Goal: Navigation & Orientation: Find specific page/section

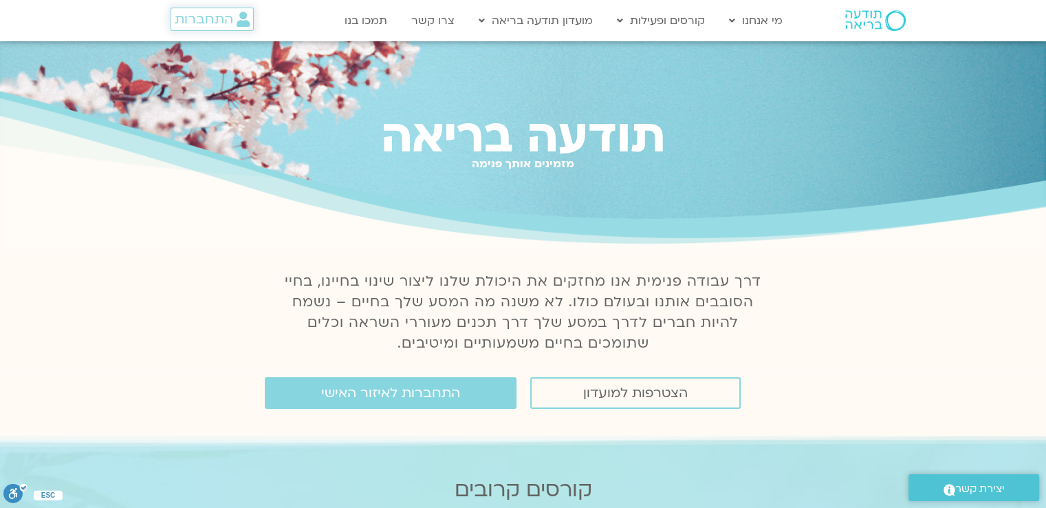
click at [213, 21] on span "התחברות" at bounding box center [204, 19] width 58 height 15
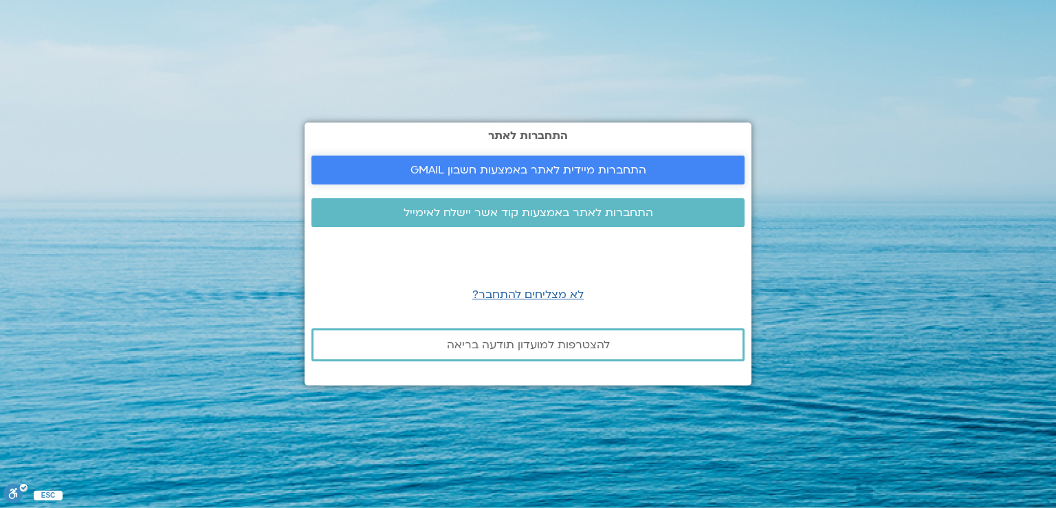
click at [542, 171] on span "התחברות מיידית לאתר באמצעות חשבון GMAIL" at bounding box center [529, 170] width 236 height 12
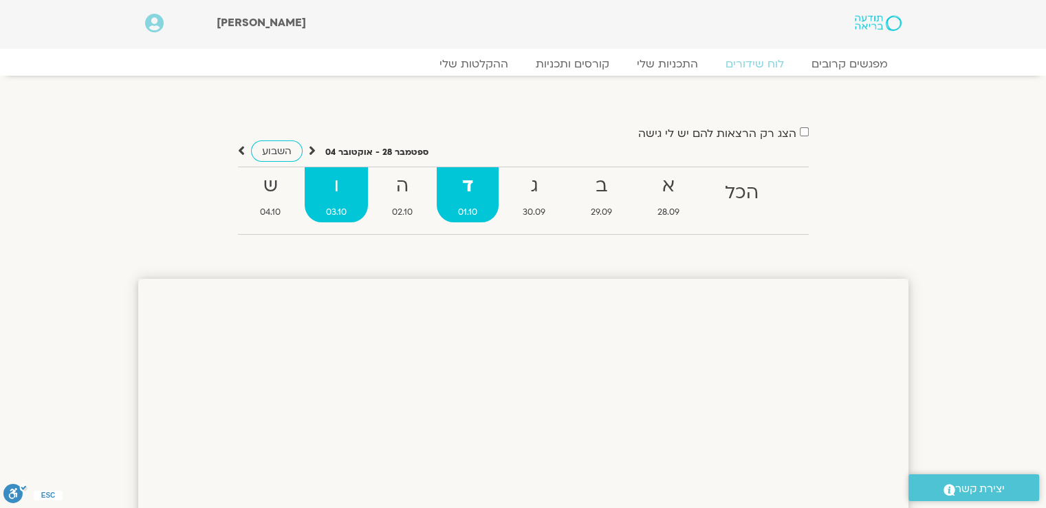
click at [330, 199] on strong "ו" at bounding box center [336, 186] width 63 height 31
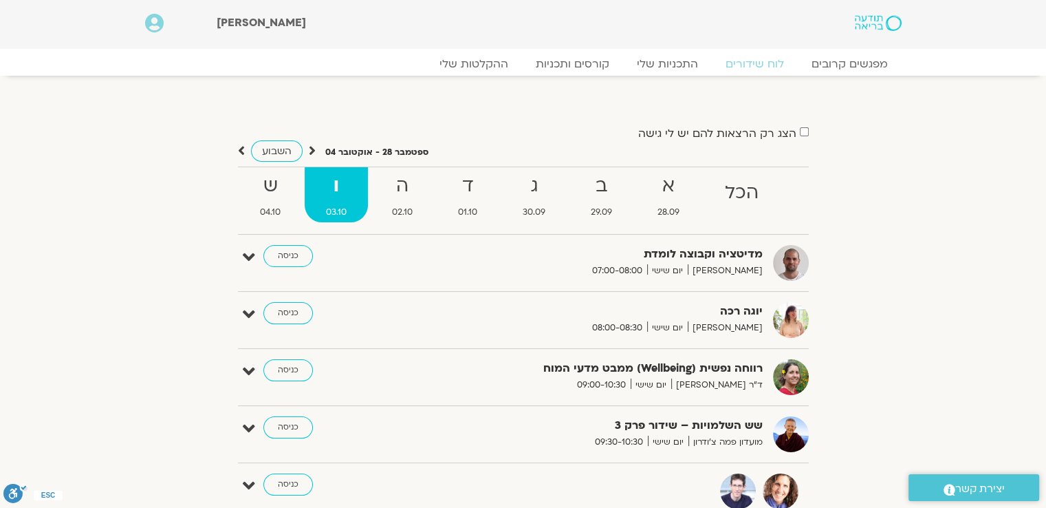
click at [935, 293] on section "הצג רק הרצאות להם יש לי גישה ספטמבר 28 - אוקטובר 04 השבוע להציג אירועים שפתוחים…" at bounding box center [523, 329] width 1046 height 481
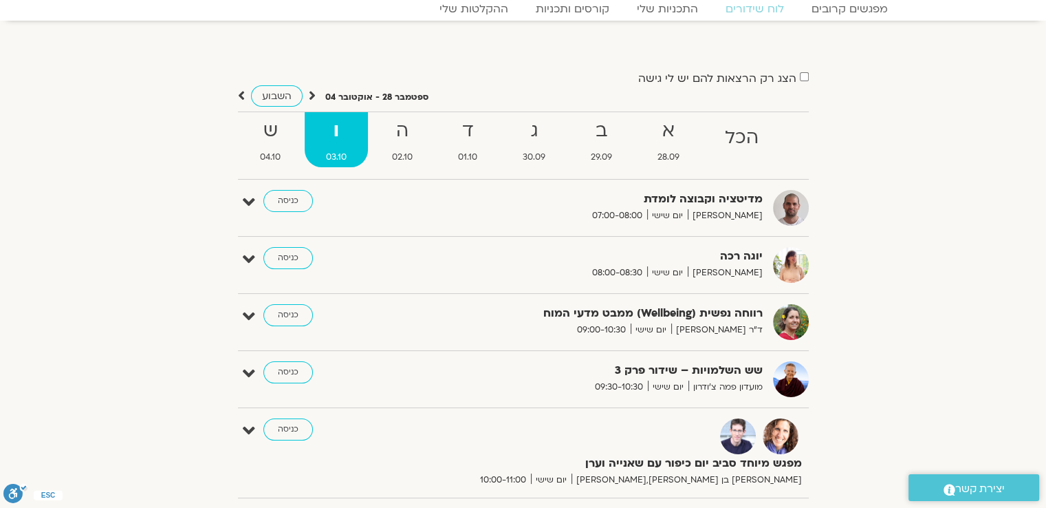
scroll to position [83, 0]
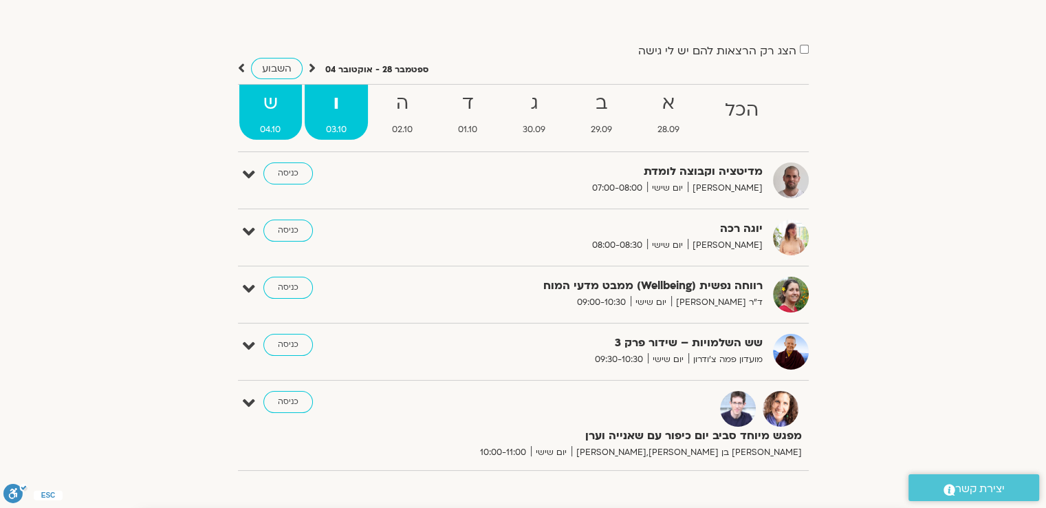
click at [275, 131] on span "04.10" at bounding box center [270, 129] width 63 height 14
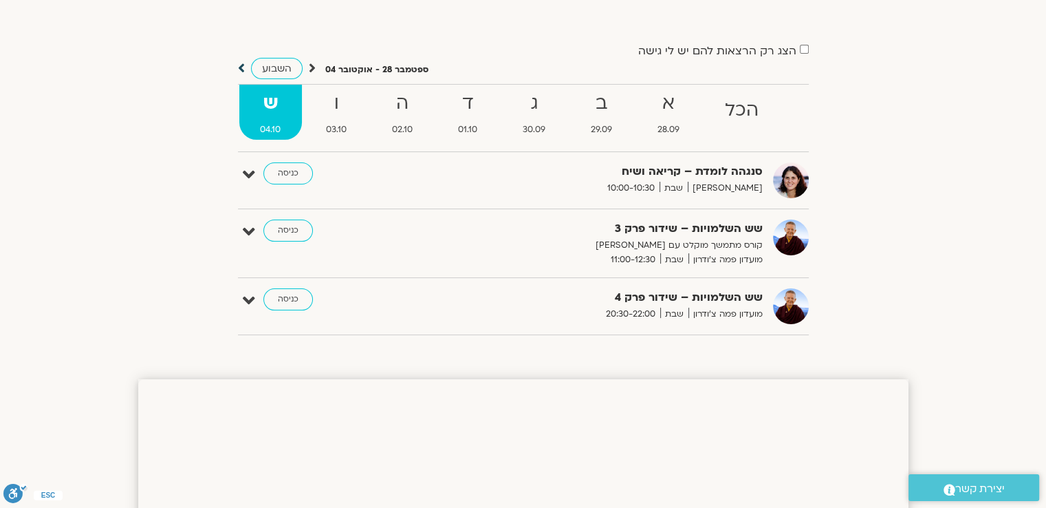
click at [242, 69] on icon at bounding box center [241, 68] width 7 height 14
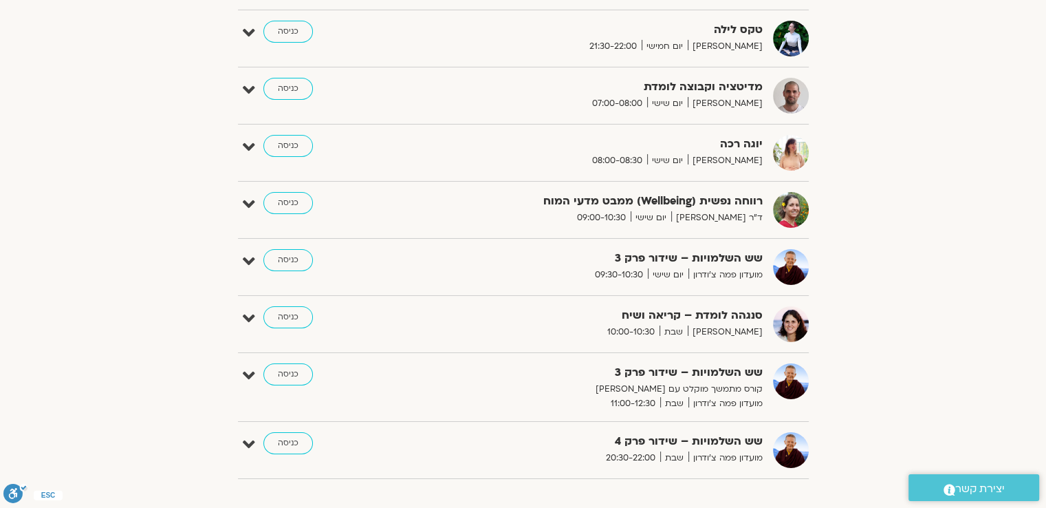
scroll to position [4842, 0]
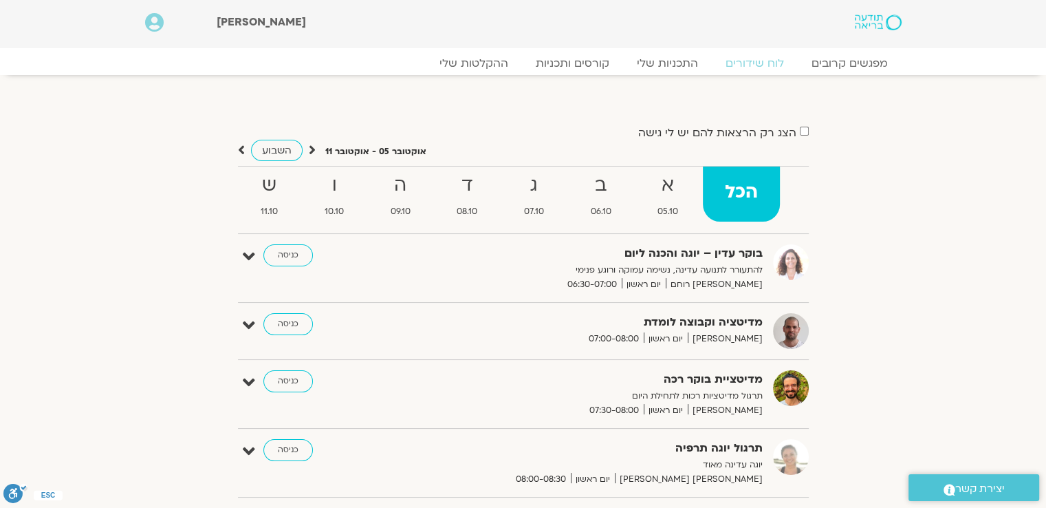
scroll to position [0, 0]
click at [309, 152] on icon at bounding box center [312, 151] width 7 height 14
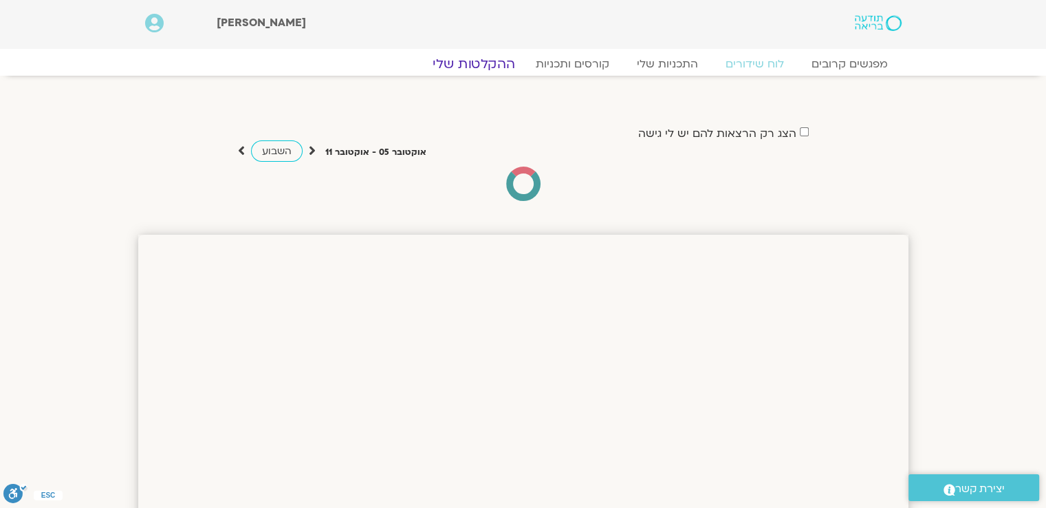
click at [495, 67] on link "ההקלטות שלי" at bounding box center [474, 64] width 116 height 17
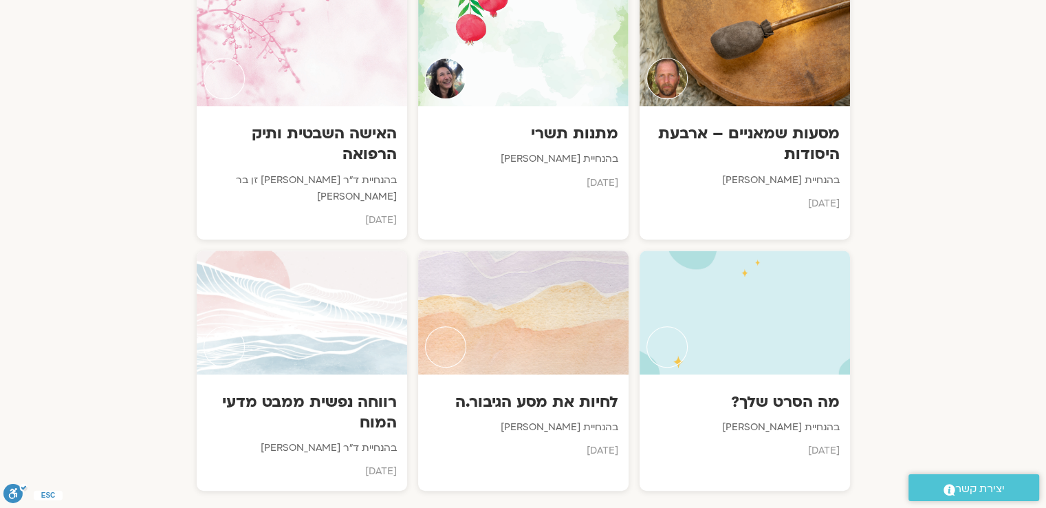
scroll to position [1045, 0]
